Goal: Task Accomplishment & Management: Use online tool/utility

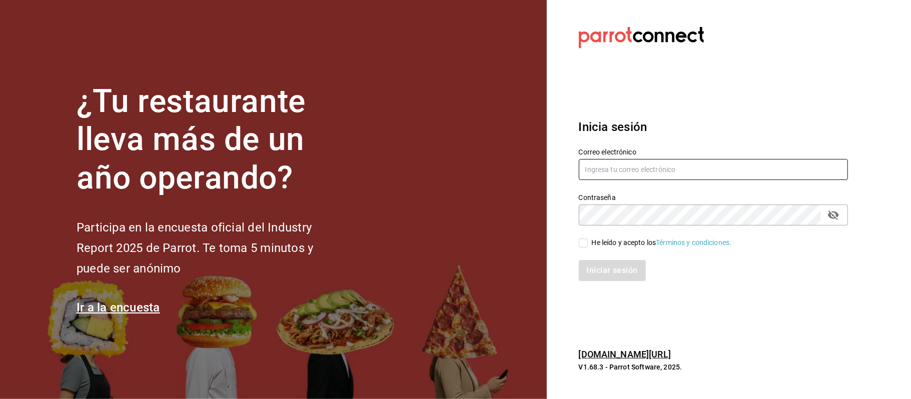
click at [644, 164] on input "text" at bounding box center [713, 169] width 269 height 21
type input "comamosempanadas@hotmail.com"
click at [581, 246] on input "He leído y acepto los Términos y condiciones." at bounding box center [583, 243] width 9 height 9
checkbox input "true"
click at [613, 277] on button "Iniciar sesión" at bounding box center [613, 270] width 68 height 21
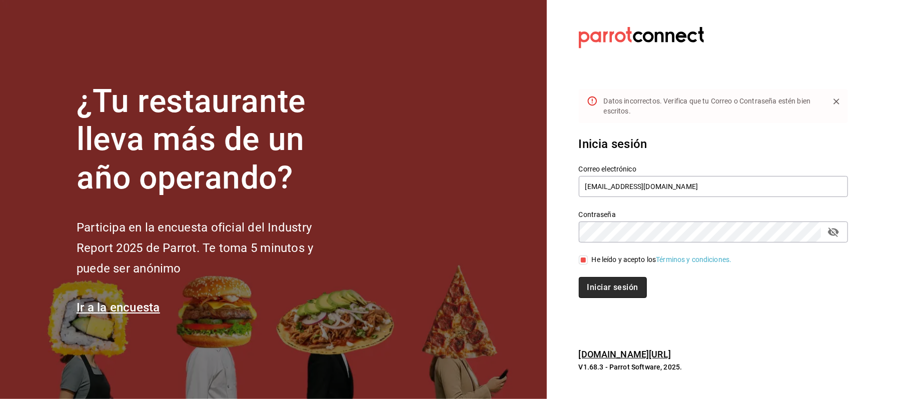
click at [606, 287] on button "Iniciar sesión" at bounding box center [613, 287] width 68 height 21
click at [721, 191] on input "comamosempanadas@hotmail.com" at bounding box center [713, 186] width 269 height 21
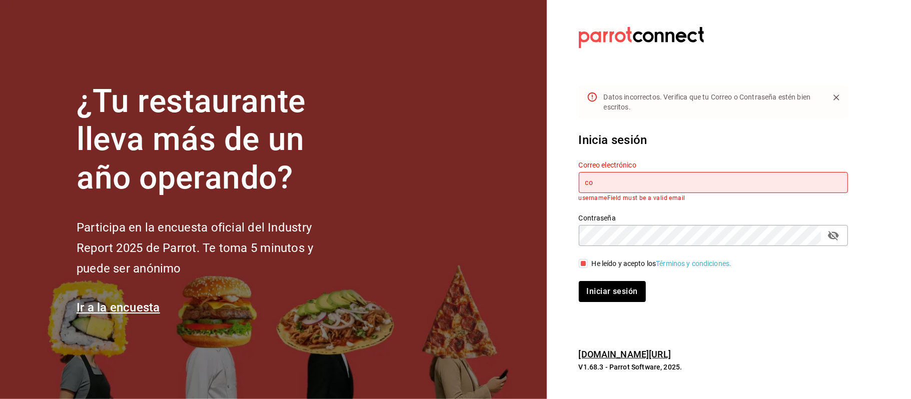
type input "c"
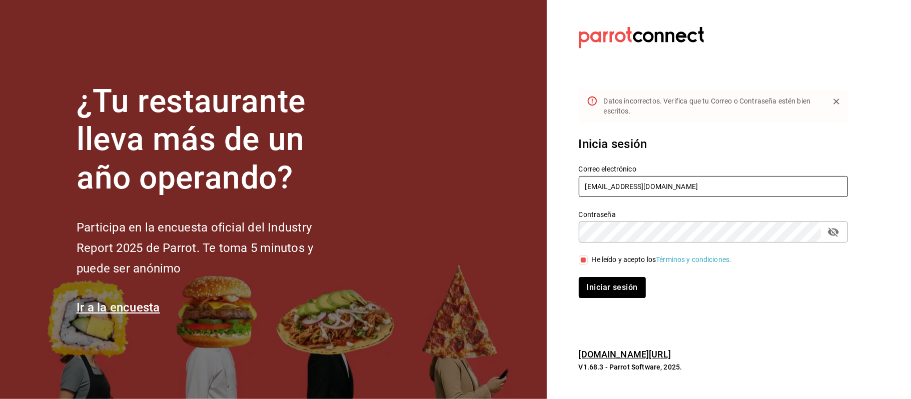
type input "comamosempanadas@hotmail.com"
click at [629, 289] on button "Iniciar sesión" at bounding box center [613, 287] width 68 height 21
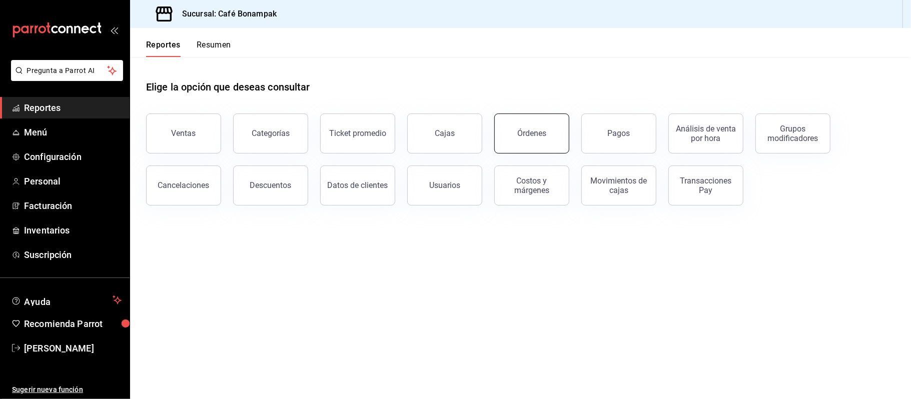
click at [535, 143] on button "Órdenes" at bounding box center [531, 134] width 75 height 40
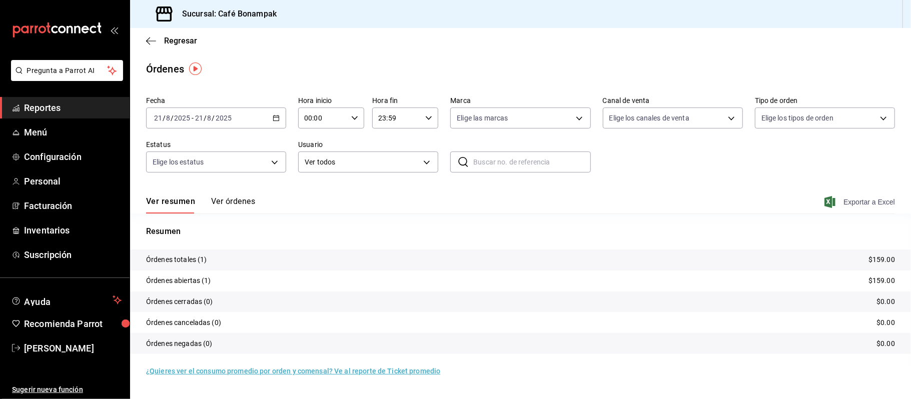
click at [843, 201] on span "Exportar a Excel" at bounding box center [860, 202] width 69 height 12
